Goal: Task Accomplishment & Management: Use online tool/utility

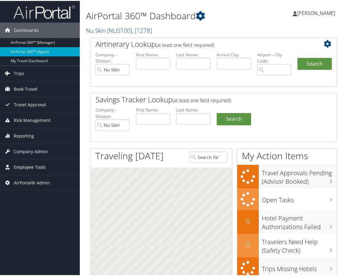
click at [32, 166] on span "Employee Tools" at bounding box center [30, 166] width 32 height 15
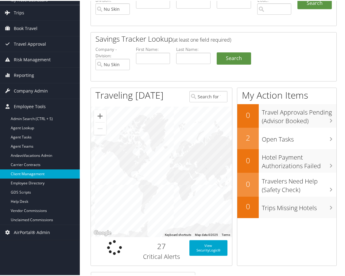
scroll to position [61, 0]
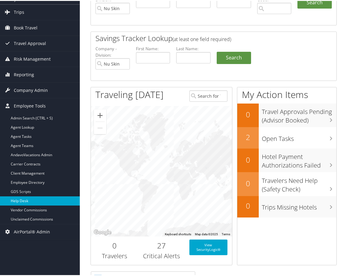
click at [29, 200] on link "Help Desk" at bounding box center [40, 200] width 80 height 9
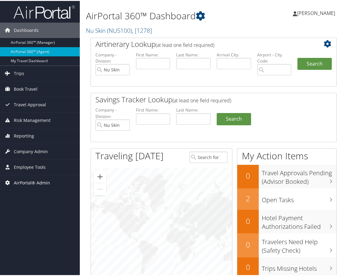
click at [35, 181] on span "AirPortal® Admin" at bounding box center [32, 181] width 36 height 15
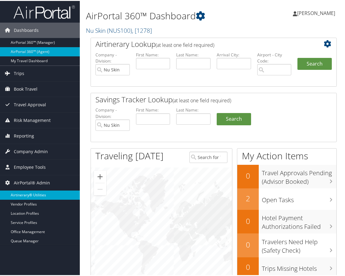
click at [36, 194] on link "Airtinerary® Utilities" at bounding box center [40, 194] width 80 height 9
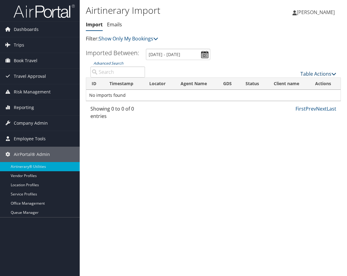
click at [306, 71] on link "Table Actions" at bounding box center [318, 74] width 36 height 7
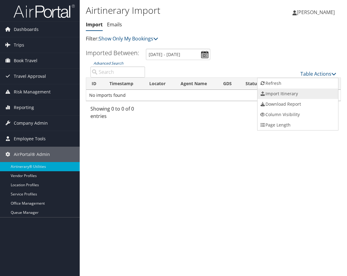
click at [293, 95] on link "Import Itinerary" at bounding box center [298, 94] width 81 height 10
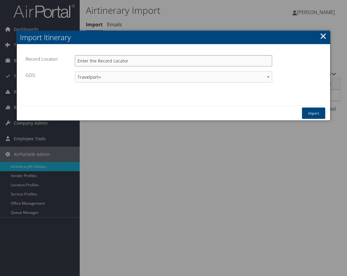
click at [109, 62] on input "Record Locator:" at bounding box center [173, 60] width 197 height 11
type input "dddr03"
click at [314, 112] on button "Import" at bounding box center [313, 113] width 23 height 11
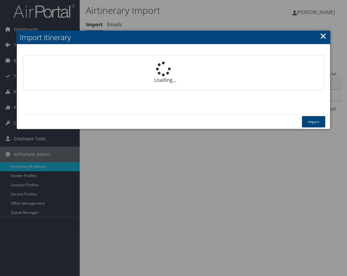
select select "1P"
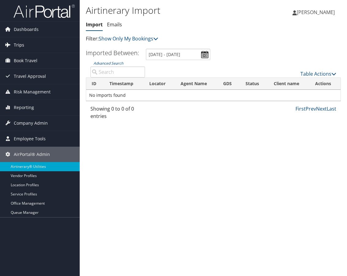
click at [26, 46] on link "Trips" at bounding box center [40, 44] width 80 height 15
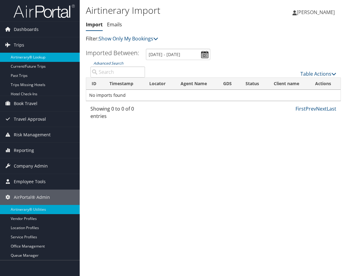
click at [29, 56] on link "Airtinerary® Lookup" at bounding box center [40, 57] width 80 height 9
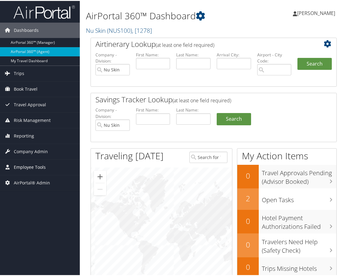
click at [38, 164] on span "Employee Tools" at bounding box center [30, 166] width 32 height 15
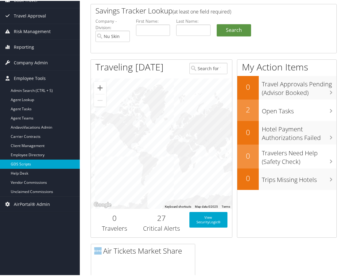
scroll to position [92, 0]
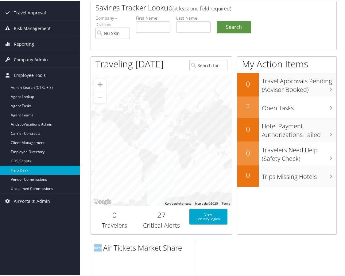
click at [29, 168] on link "Help Desk" at bounding box center [40, 169] width 80 height 9
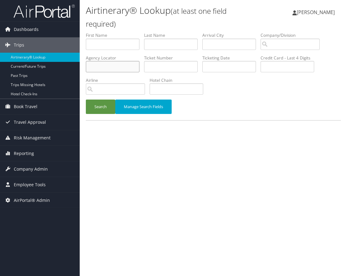
click at [102, 65] on input "text" at bounding box center [113, 66] width 54 height 11
type input "DDDR03"
click at [91, 111] on button "Search" at bounding box center [100, 107] width 29 height 14
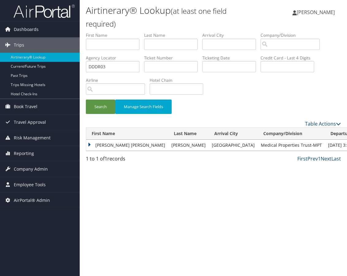
click at [89, 144] on td "[PERSON_NAME] [PERSON_NAME]" at bounding box center [127, 145] width 82 height 11
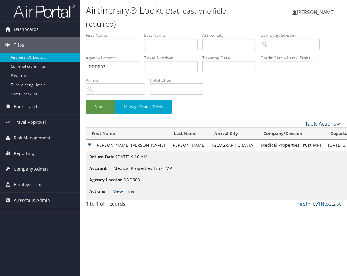
click at [117, 193] on link "View" at bounding box center [118, 192] width 10 height 6
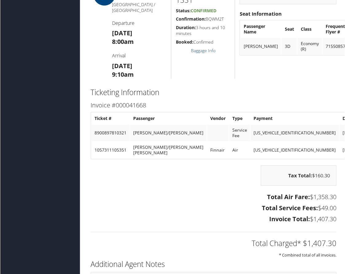
scroll to position [1012, 0]
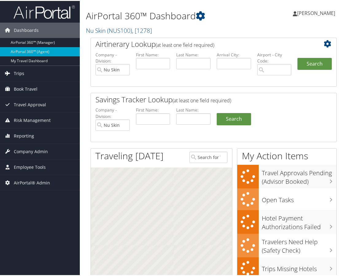
click at [33, 71] on link "Trips" at bounding box center [40, 72] width 80 height 15
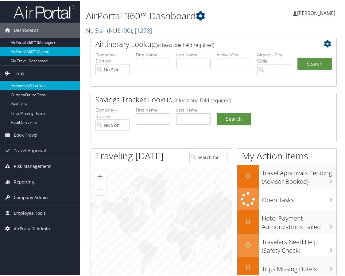
click at [29, 86] on link "Airtinerary® Lookup" at bounding box center [40, 84] width 80 height 9
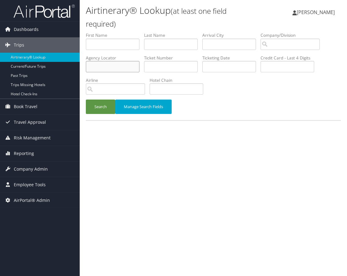
click at [115, 63] on input "text" at bounding box center [113, 66] width 54 height 11
type input "DDDR03"
click at [100, 109] on button "Search" at bounding box center [100, 107] width 29 height 14
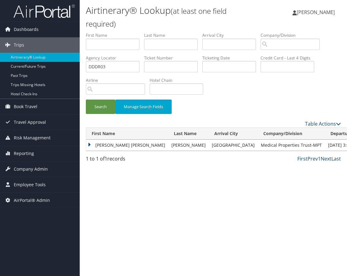
click at [91, 145] on td "KATHERINE ELISE" at bounding box center [127, 145] width 82 height 11
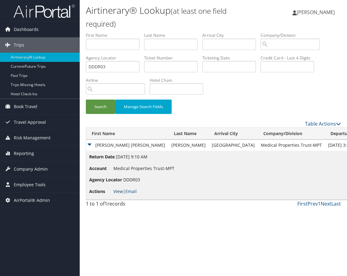
click at [116, 190] on link "View" at bounding box center [118, 192] width 10 height 6
click at [24, 185] on span "Employee Tools" at bounding box center [30, 184] width 32 height 15
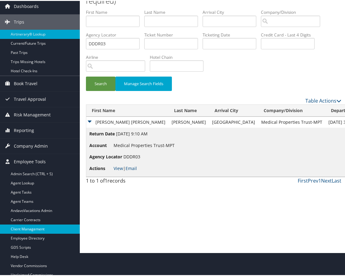
scroll to position [43, 0]
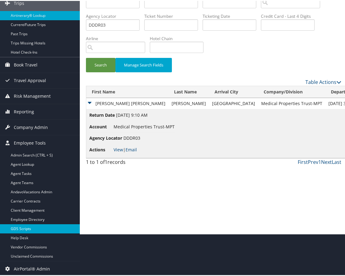
click at [30, 232] on link "GDS Scripts" at bounding box center [40, 227] width 80 height 9
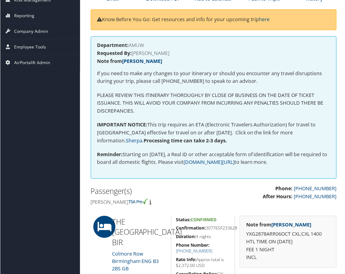
scroll to position [153, 0]
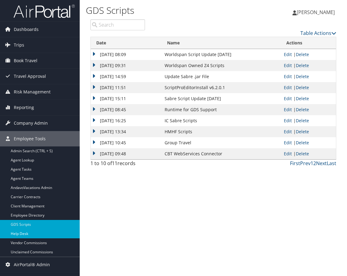
click at [25, 233] on link "Help Desk" at bounding box center [40, 233] width 80 height 9
